Goal: Task Accomplishment & Management: Complete application form

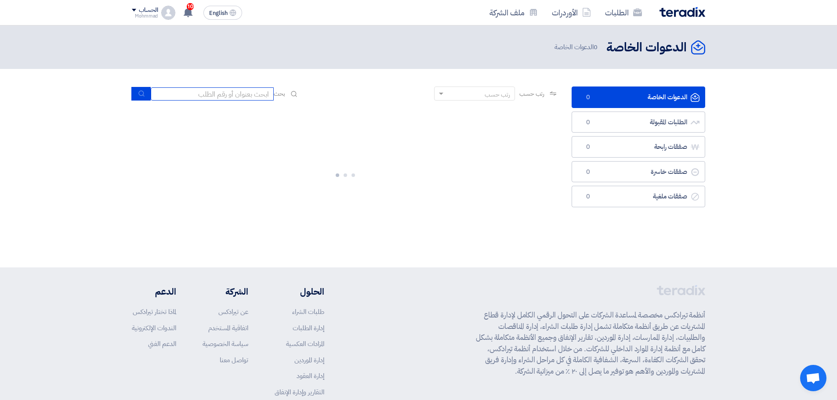
click at [232, 92] on input at bounding box center [212, 93] width 123 height 13
paste input "Teradix67929"
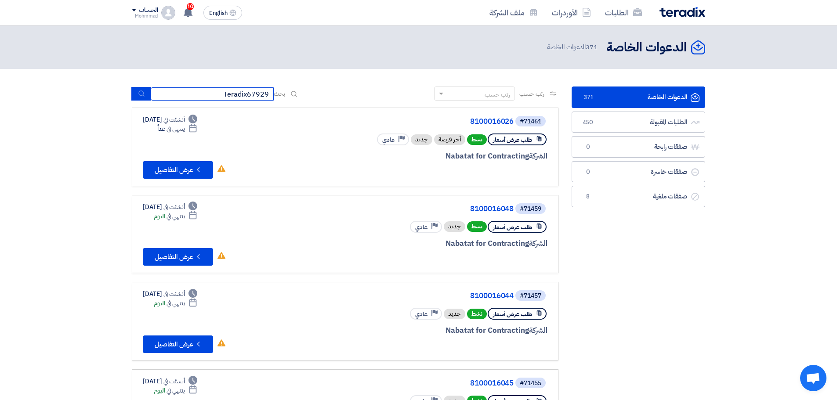
drag, startPoint x: 223, startPoint y: 95, endPoint x: 248, endPoint y: 102, distance: 25.7
click at [248, 102] on div "رتب حسب رتب حسب بحث Teradix67929" at bounding box center [345, 97] width 426 height 21
type input "67929"
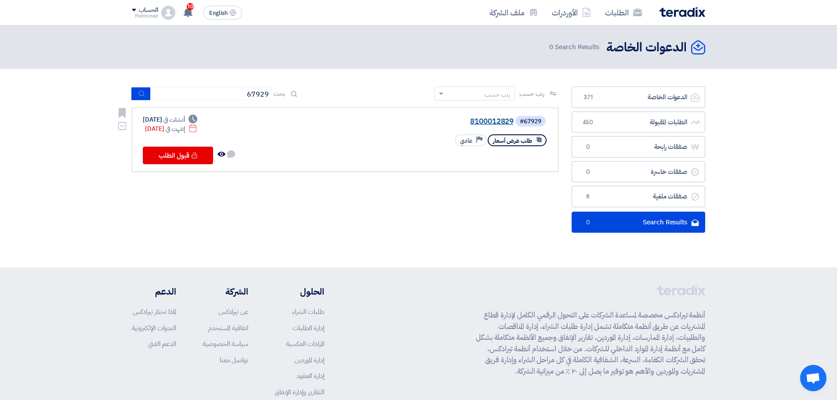
click at [477, 123] on link "8100012829" at bounding box center [426, 122] width 176 height 8
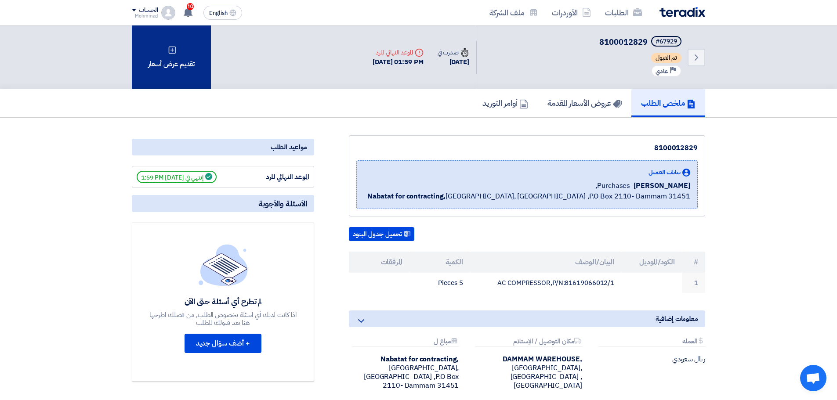
click at [179, 58] on div "تقديم عرض أسعار" at bounding box center [171, 57] width 79 height 64
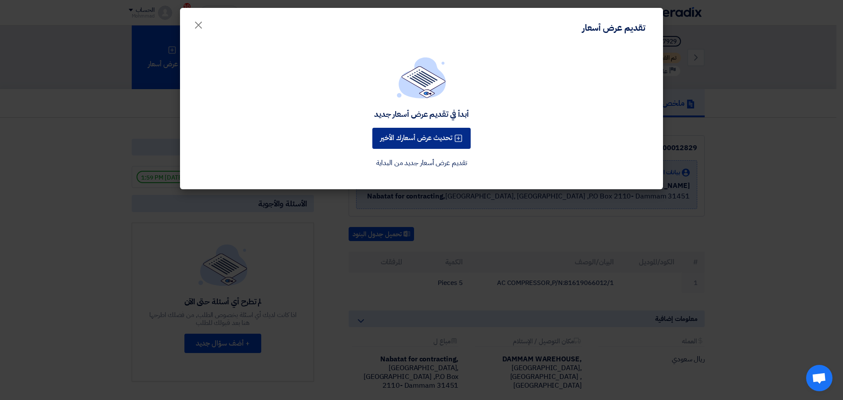
click at [430, 141] on button "تحديث عرض أسعارك الأخير" at bounding box center [421, 138] width 98 height 21
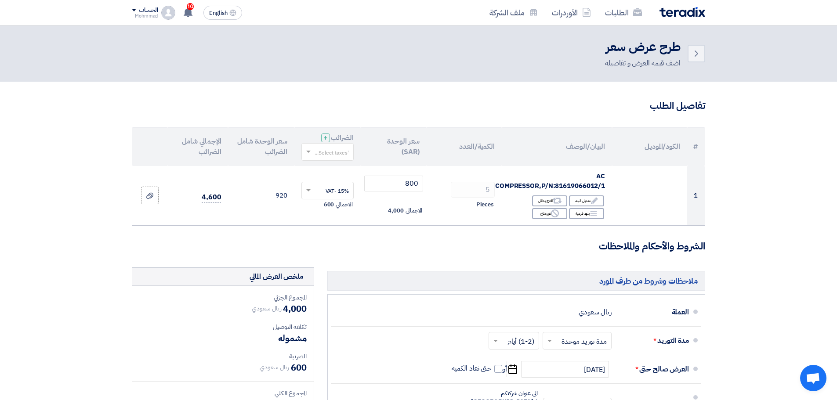
scroll to position [44, 0]
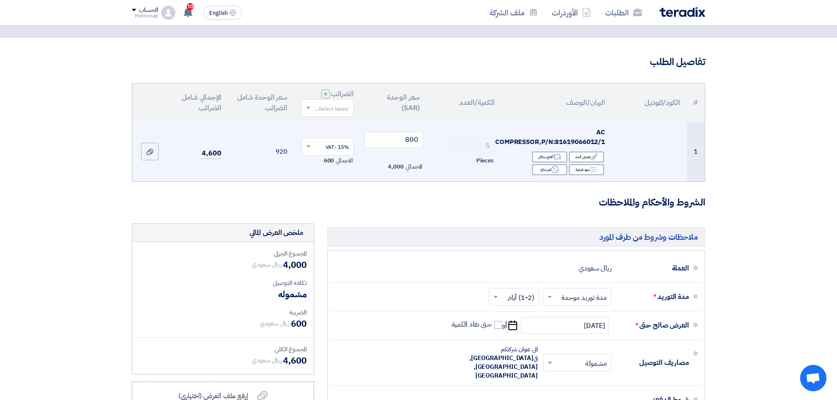
click at [577, 143] on span "AC COMPRESSOR,P/N:81619066012/1" at bounding box center [550, 137] width 110 height 20
copy span "81619066012"
click at [418, 145] on input "800" at bounding box center [393, 140] width 59 height 16
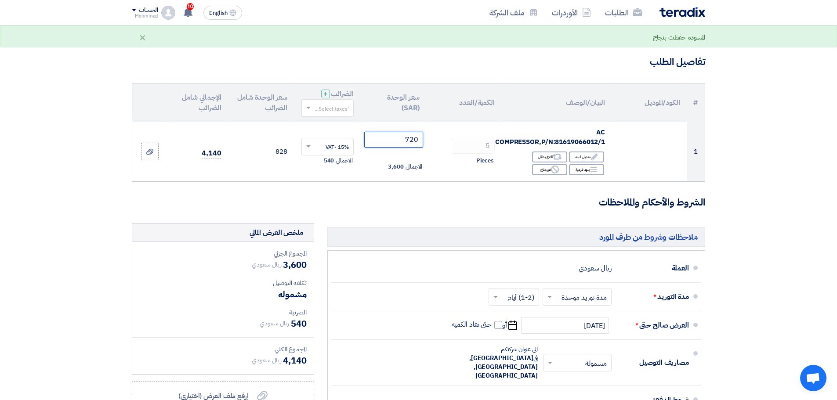
type input "720"
click at [741, 205] on section "تفاصيل الطلب # الكود/الموديل البيان/الوصف الكمية/العدد سعر الوحدة (SAR) الضرائب…" at bounding box center [418, 289] width 837 height 503
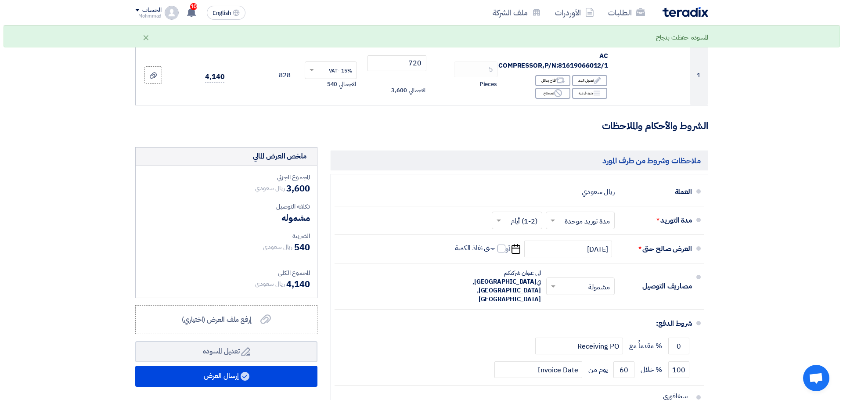
scroll to position [132, 0]
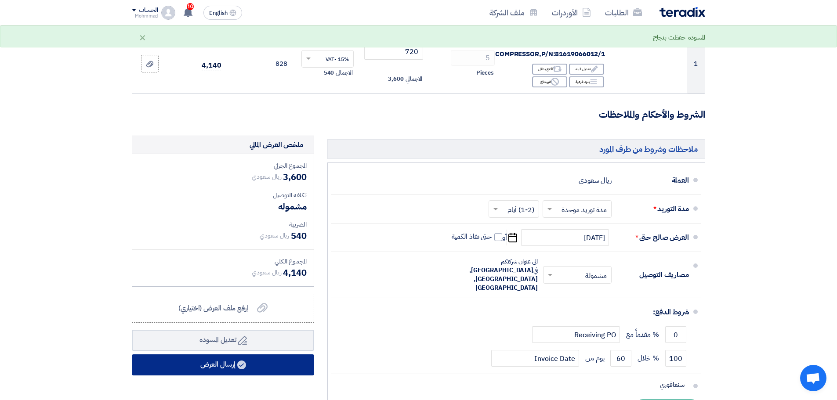
click at [245, 368] on use at bounding box center [241, 365] width 9 height 9
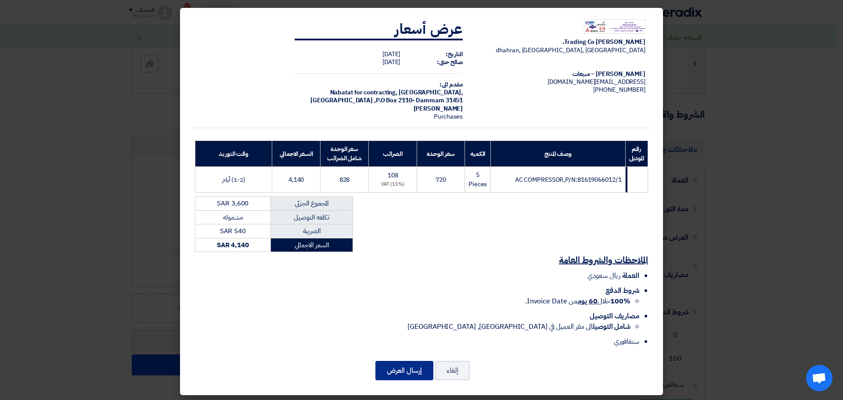
click at [404, 368] on button "إرسال العرض" at bounding box center [405, 370] width 58 height 19
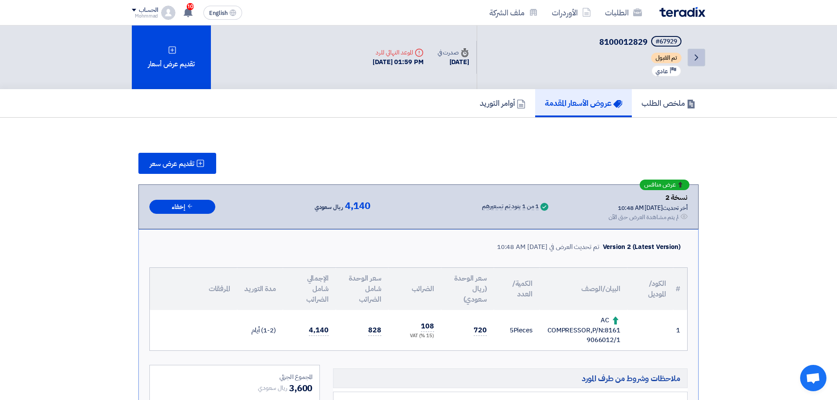
click at [694, 57] on icon "Back" at bounding box center [696, 57] width 11 height 11
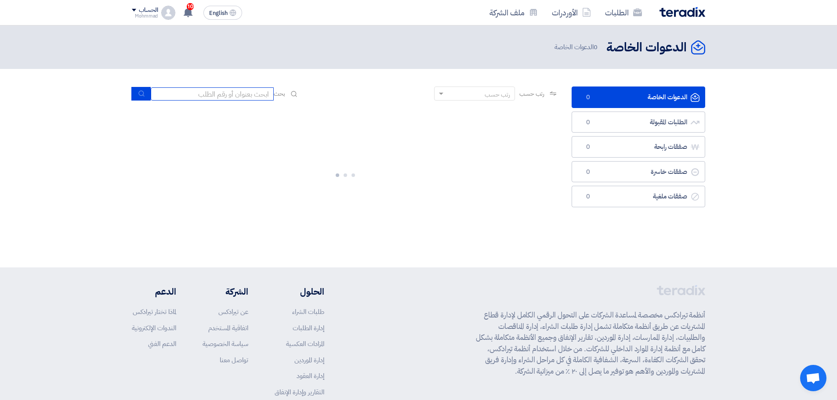
click at [254, 94] on input at bounding box center [212, 93] width 123 height 13
